Goal: Task Accomplishment & Management: Use online tool/utility

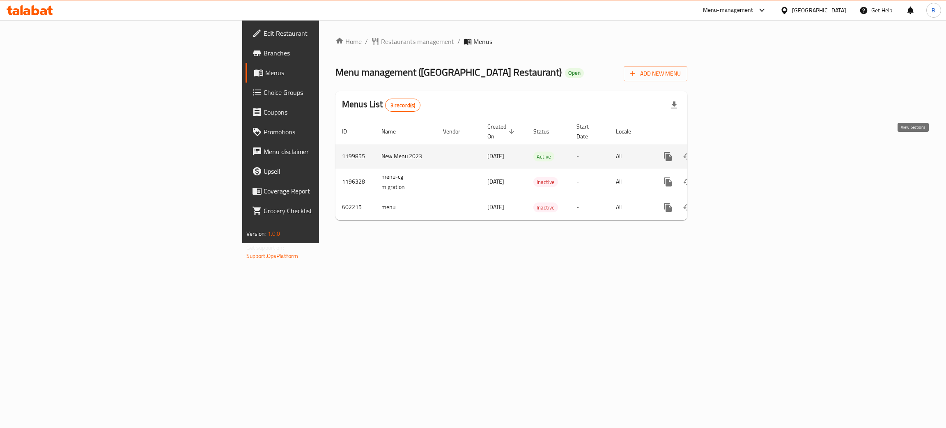
click at [737, 153] on link "enhanced table" at bounding box center [727, 157] width 20 height 20
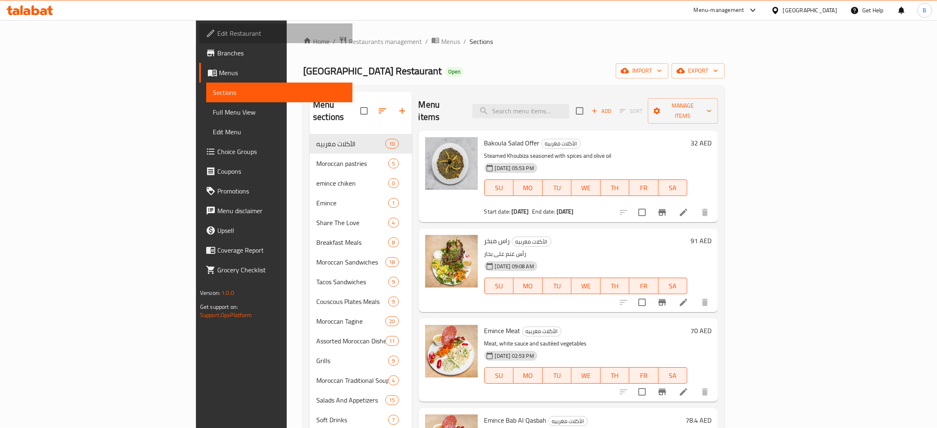
click at [217, 35] on span "Edit Restaurant" at bounding box center [281, 33] width 129 height 10
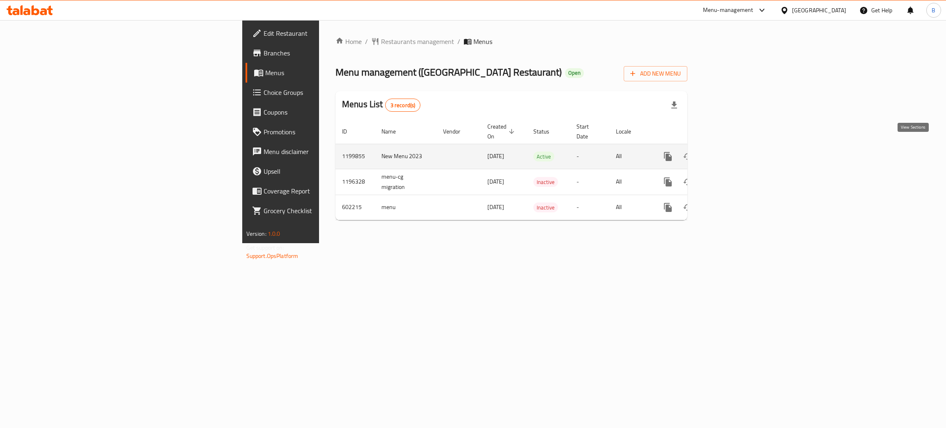
click at [737, 147] on link "enhanced table" at bounding box center [727, 157] width 20 height 20
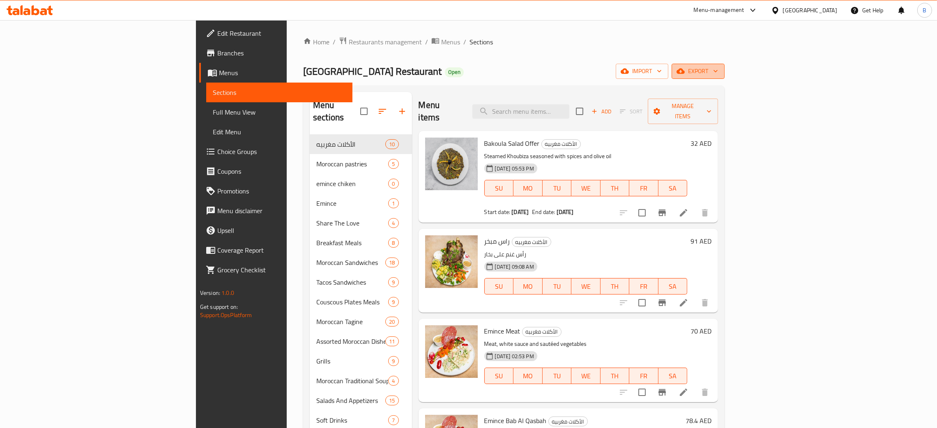
click at [718, 75] on span "export" at bounding box center [698, 71] width 40 height 10
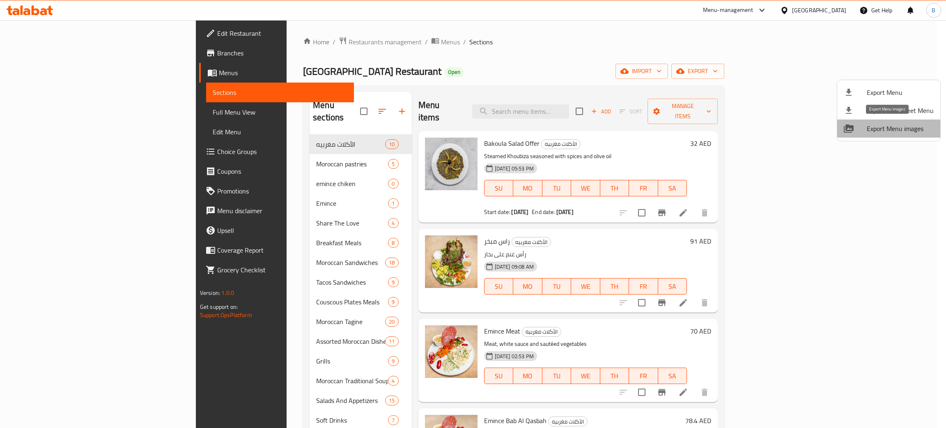
click at [894, 125] on span "Export Menu images" at bounding box center [900, 129] width 67 height 10
click at [846, 48] on div at bounding box center [473, 214] width 946 height 428
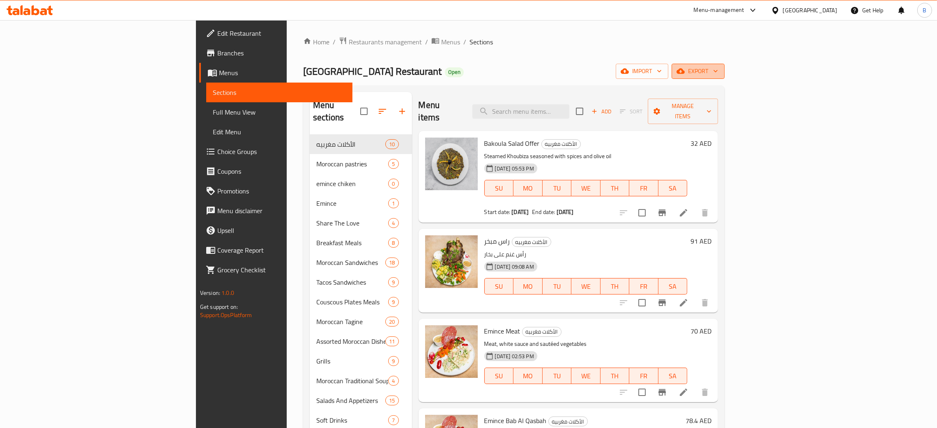
click at [718, 76] on span "export" at bounding box center [698, 71] width 40 height 10
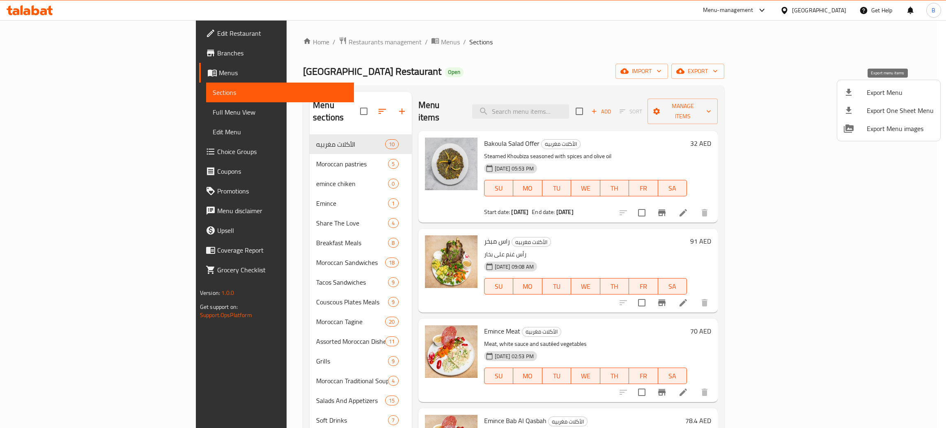
click at [881, 91] on span "Export Menu" at bounding box center [900, 92] width 67 height 10
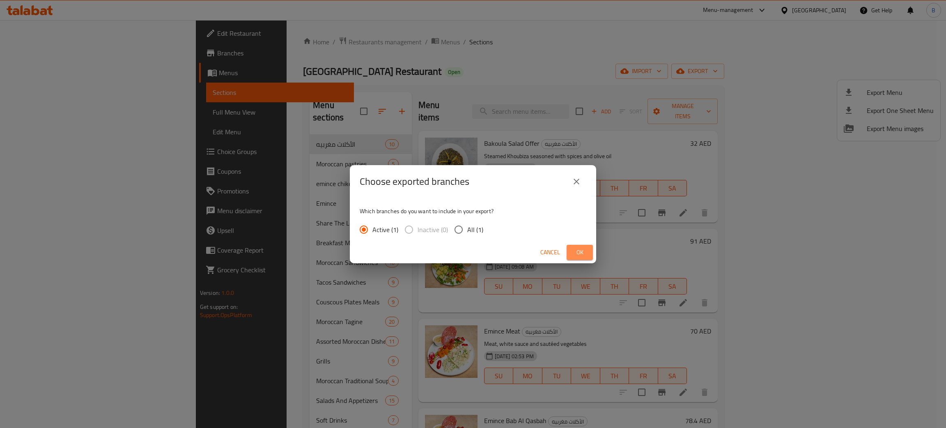
click at [577, 250] on span "Ok" at bounding box center [579, 252] width 13 height 10
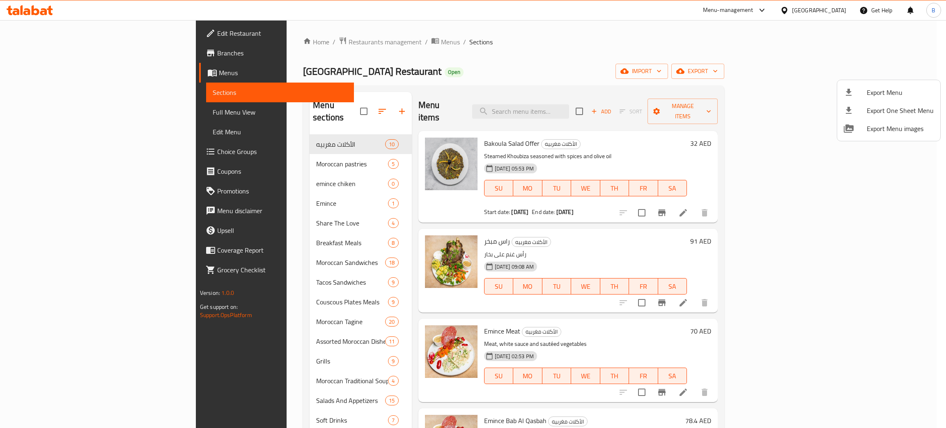
click at [495, 42] on div at bounding box center [473, 214] width 946 height 428
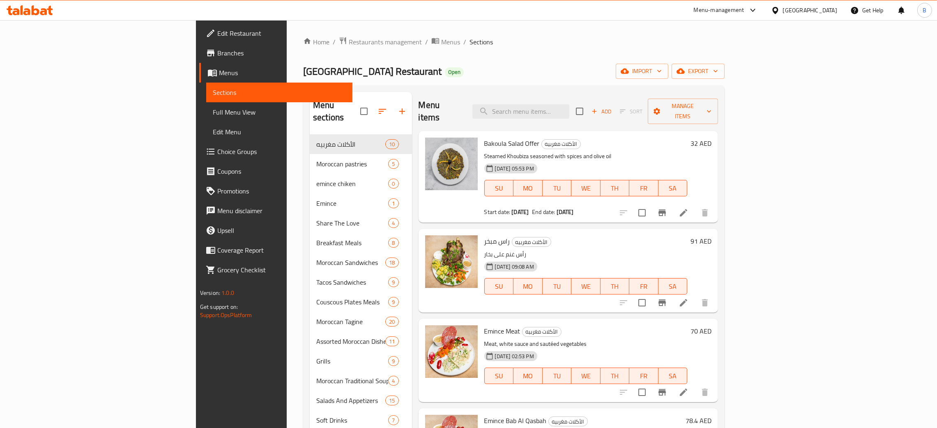
click at [495, 42] on ol "Home / Restaurants management / Menus / Sections" at bounding box center [513, 42] width 421 height 11
